Goal: Find specific page/section: Find specific page/section

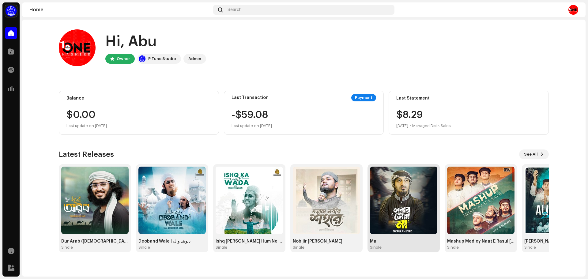
click at [411, 215] on img at bounding box center [403, 200] width 67 height 67
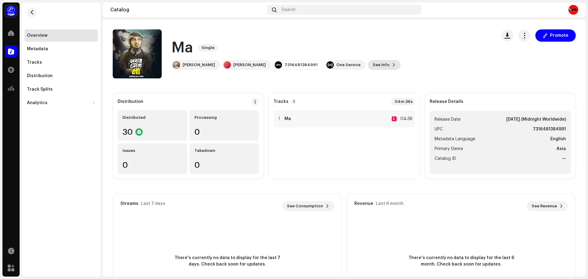
click at [392, 66] on span at bounding box center [394, 64] width 4 height 5
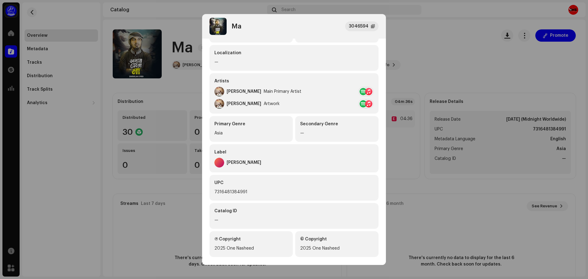
scroll to position [78, 0]
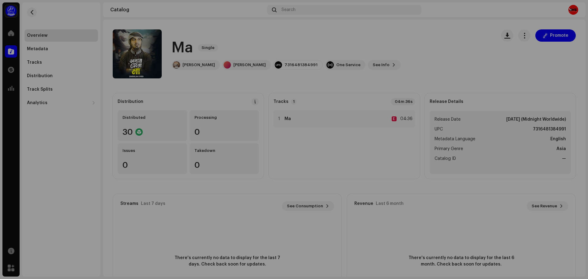
click at [451, 216] on div "Ma 3046594 Metadata Distribution Metadata Language English Release Title Ma Tit…" at bounding box center [294, 139] width 588 height 279
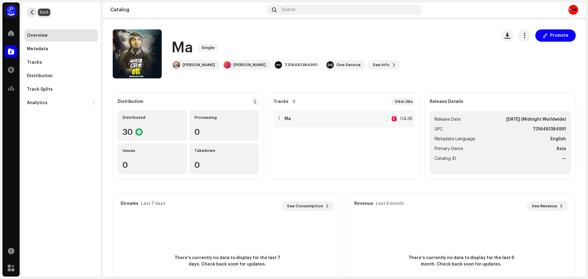
click at [33, 8] on button "button" at bounding box center [32, 12] width 10 height 10
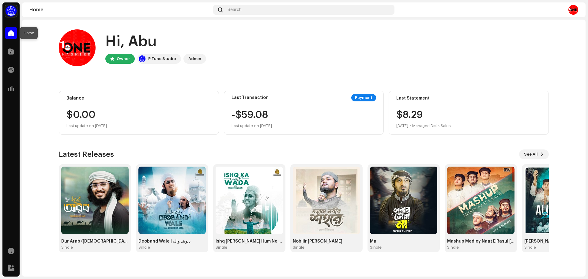
click at [13, 28] on div at bounding box center [11, 33] width 12 height 12
click at [12, 33] on span at bounding box center [11, 33] width 6 height 5
